Goal: Find specific page/section: Find specific page/section

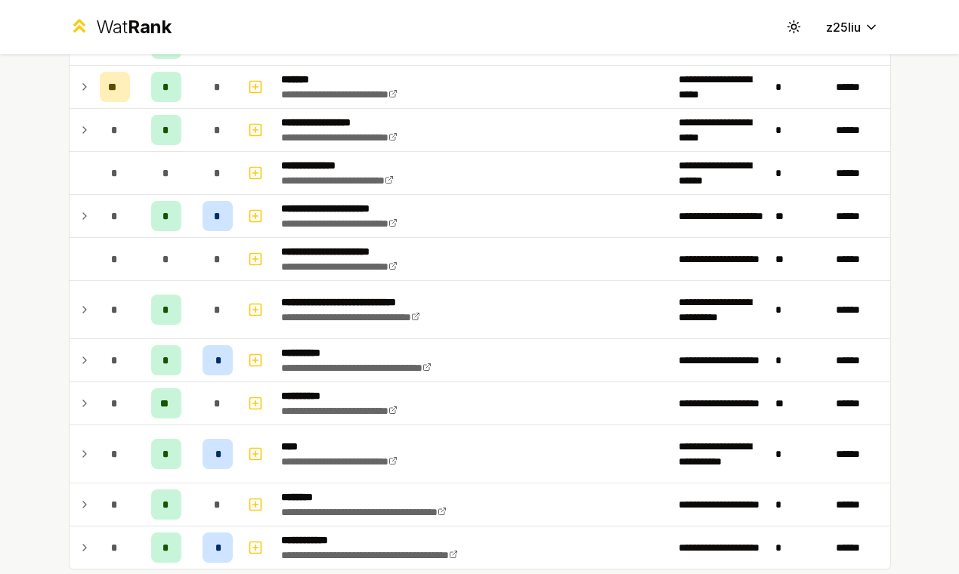
scroll to position [1329, 0]
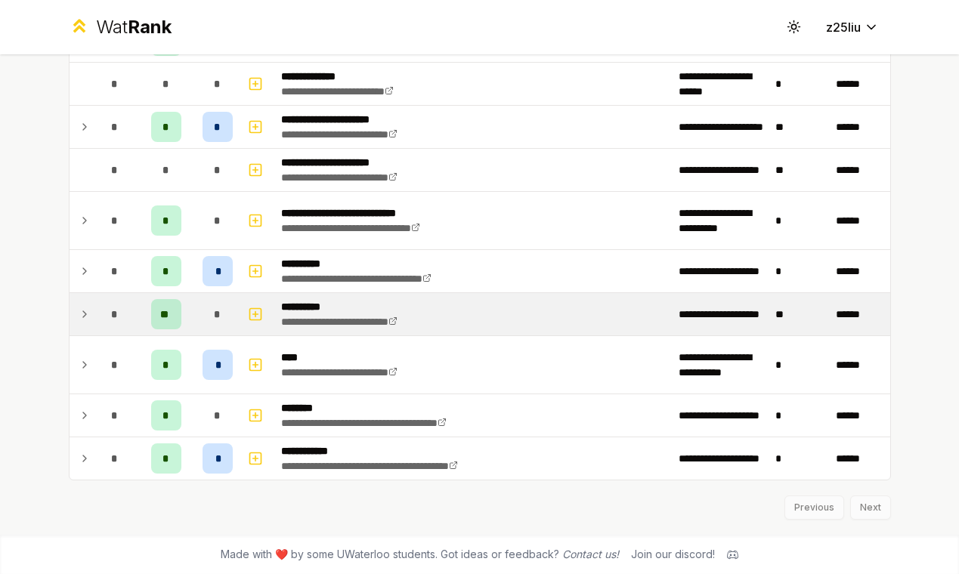
click at [97, 306] on td "*" at bounding box center [115, 314] width 42 height 42
click at [87, 310] on icon at bounding box center [85, 314] width 12 height 18
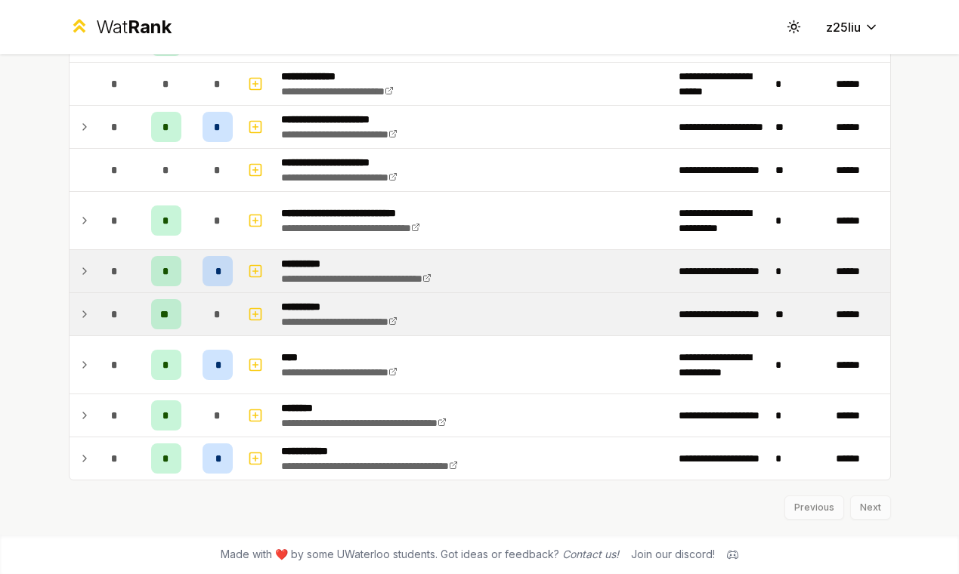
click at [83, 264] on icon at bounding box center [85, 271] width 12 height 18
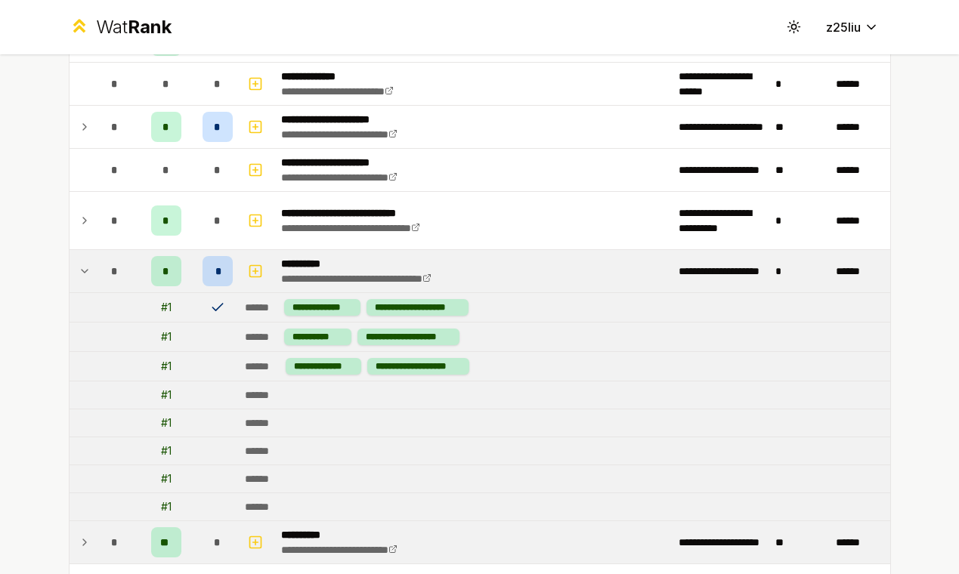
click at [85, 268] on icon at bounding box center [85, 271] width 12 height 18
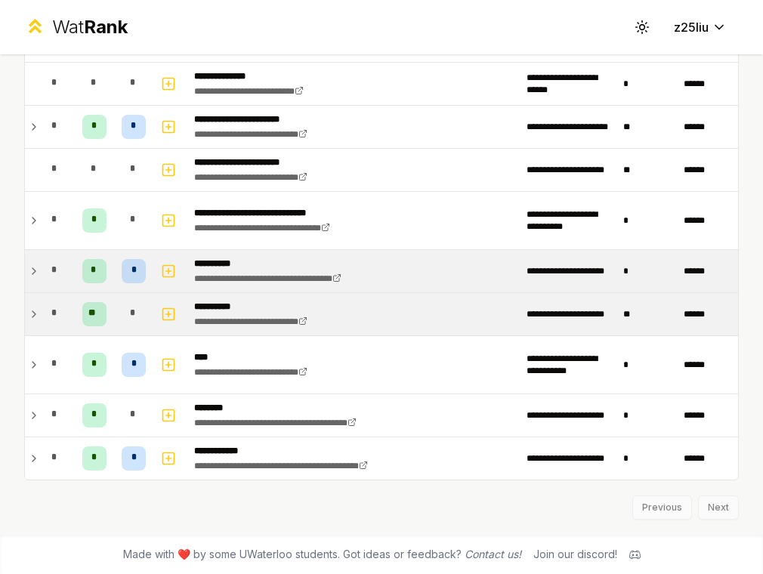
scroll to position [997, 0]
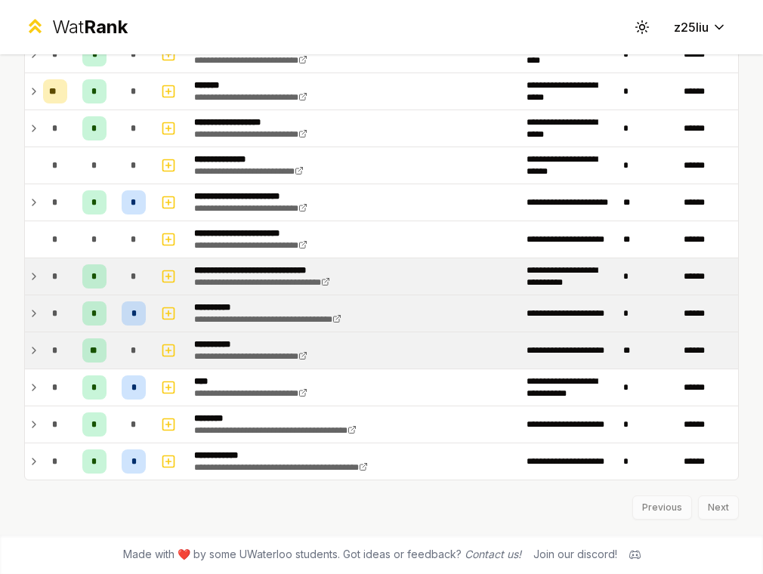
click at [37, 277] on td "*" at bounding box center [55, 276] width 36 height 36
click at [31, 271] on icon at bounding box center [34, 277] width 12 height 18
click at [35, 317] on icon at bounding box center [34, 314] width 12 height 18
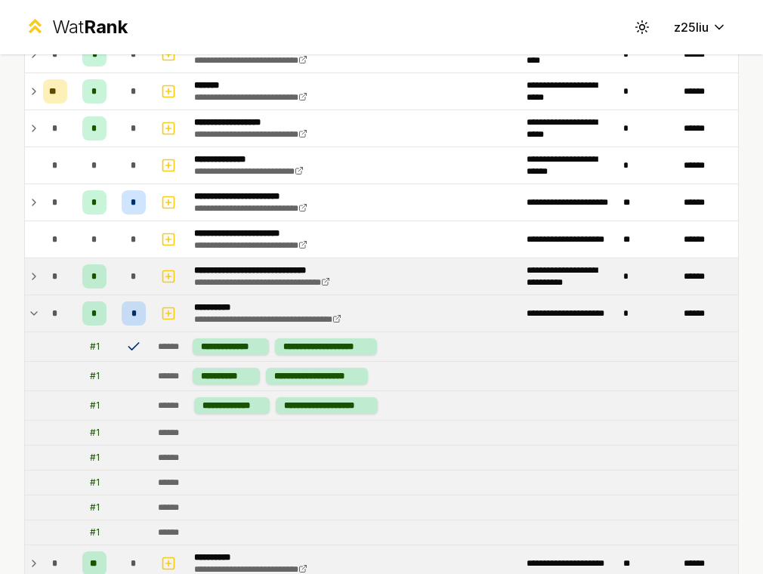
click at [35, 314] on icon at bounding box center [34, 314] width 12 height 18
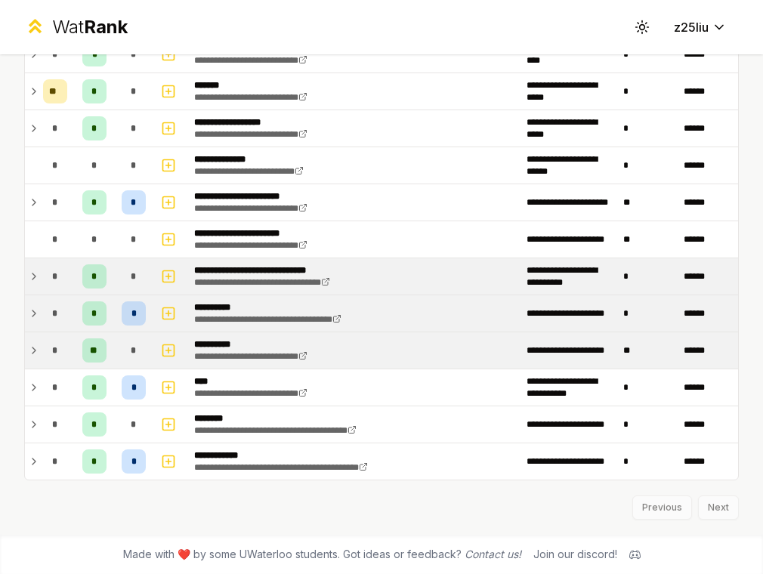
click at [32, 351] on icon at bounding box center [34, 351] width 12 height 18
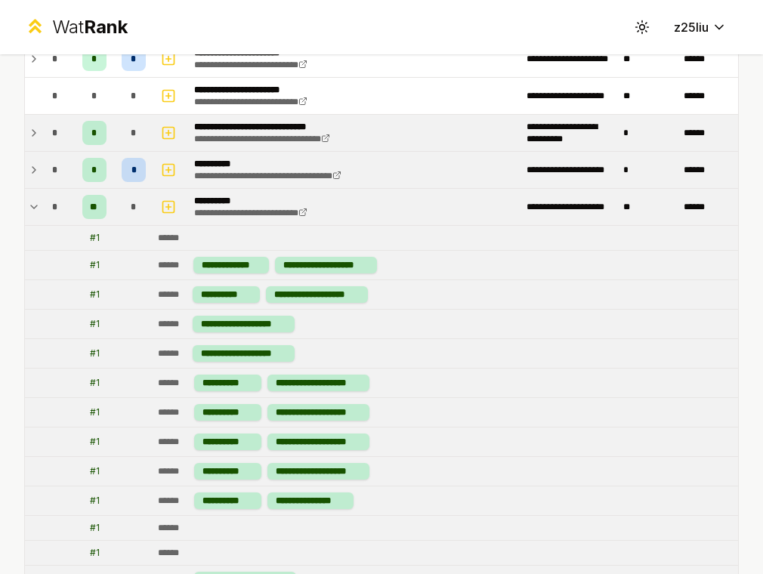
scroll to position [955, 0]
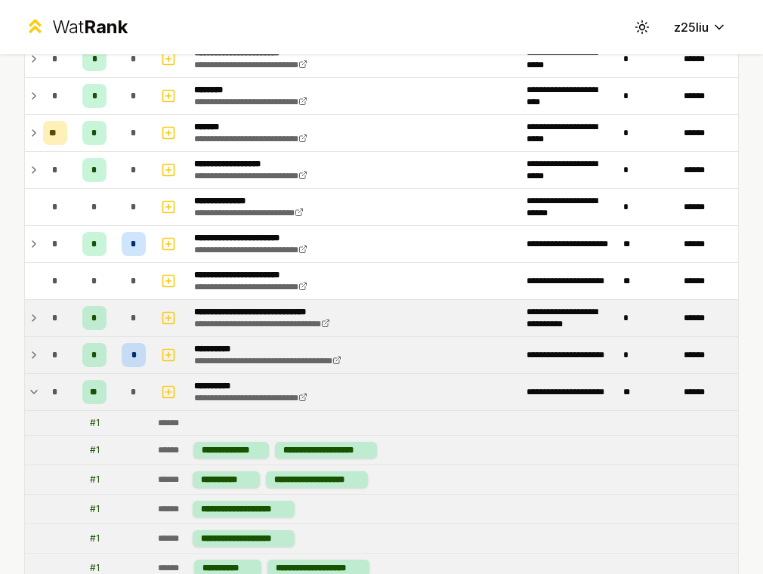
click at [33, 361] on icon at bounding box center [34, 355] width 12 height 18
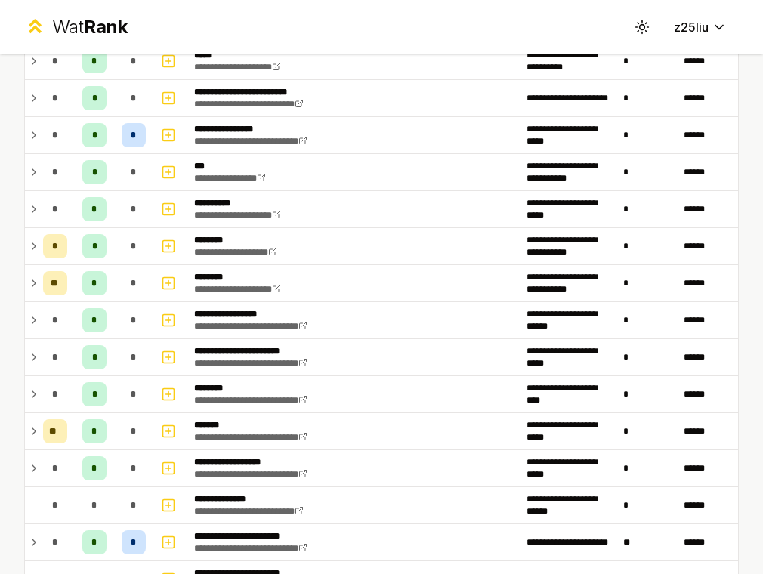
scroll to position [0, 0]
